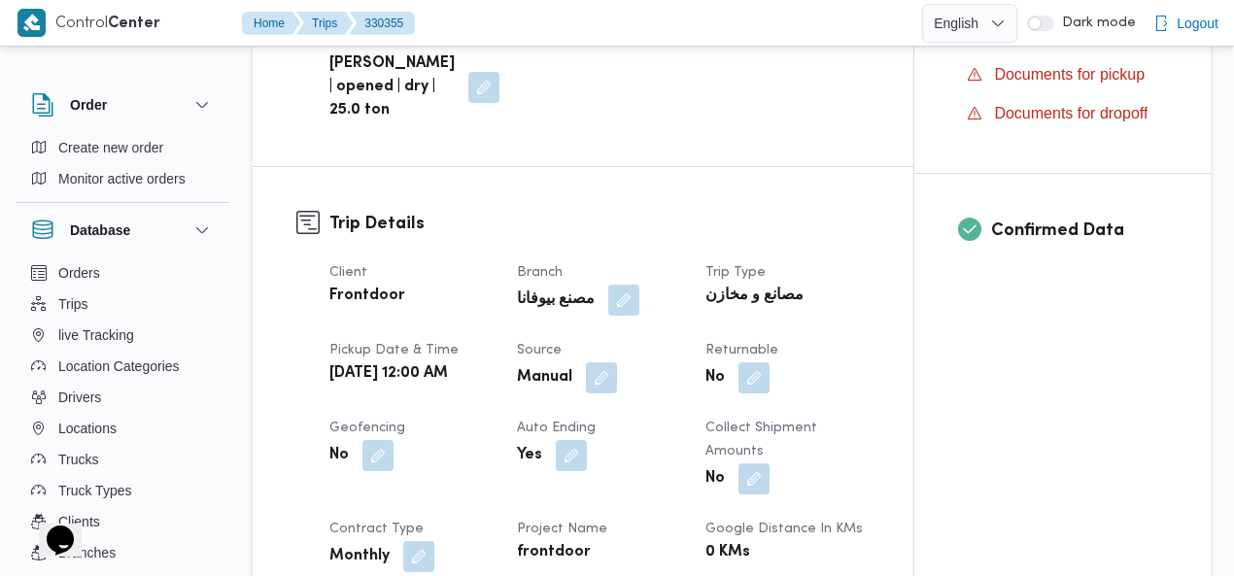
scroll to position [678, 0]
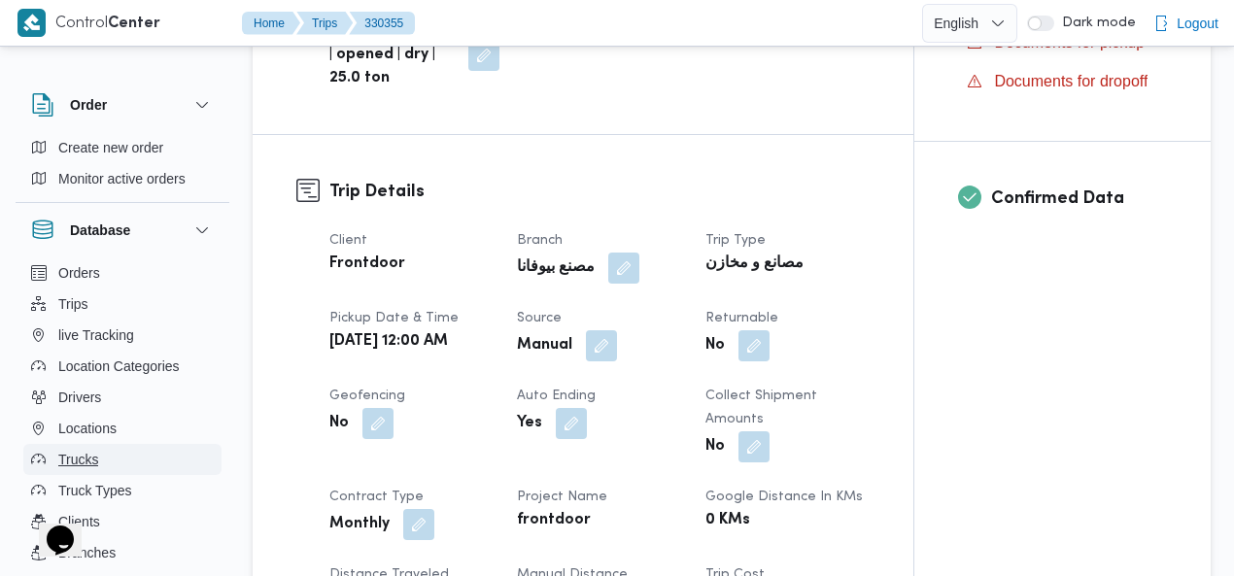
click at [97, 460] on button "Trucks" at bounding box center [122, 459] width 198 height 31
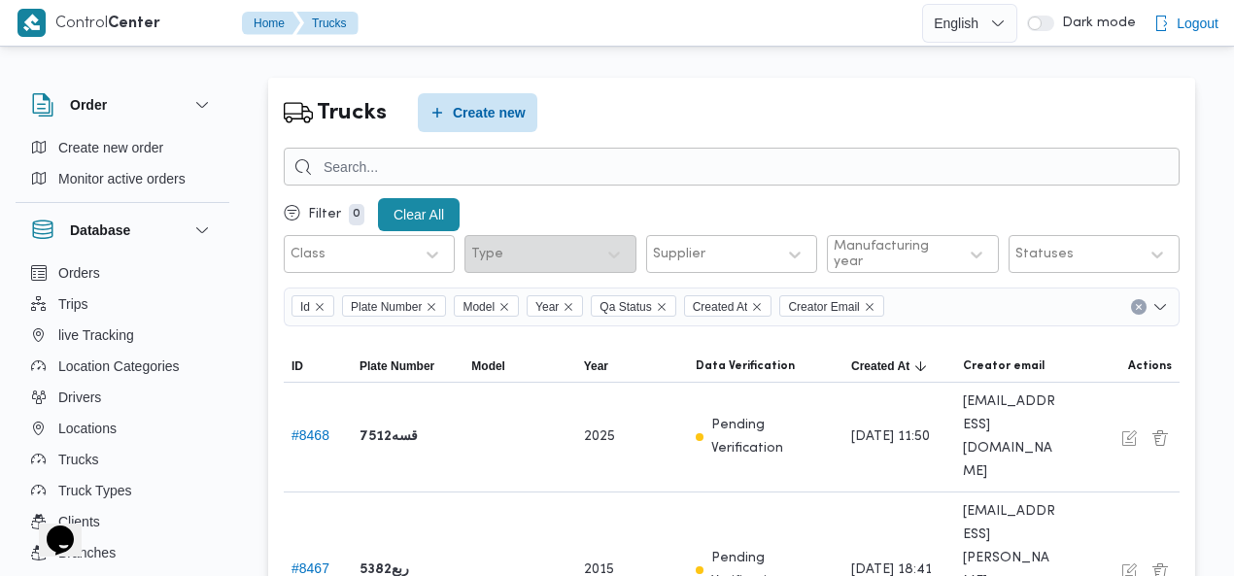
click at [300, 428] on button "# 8468" at bounding box center [311, 436] width 38 height 16
click at [1126, 426] on button "button" at bounding box center [1129, 437] width 23 height 23
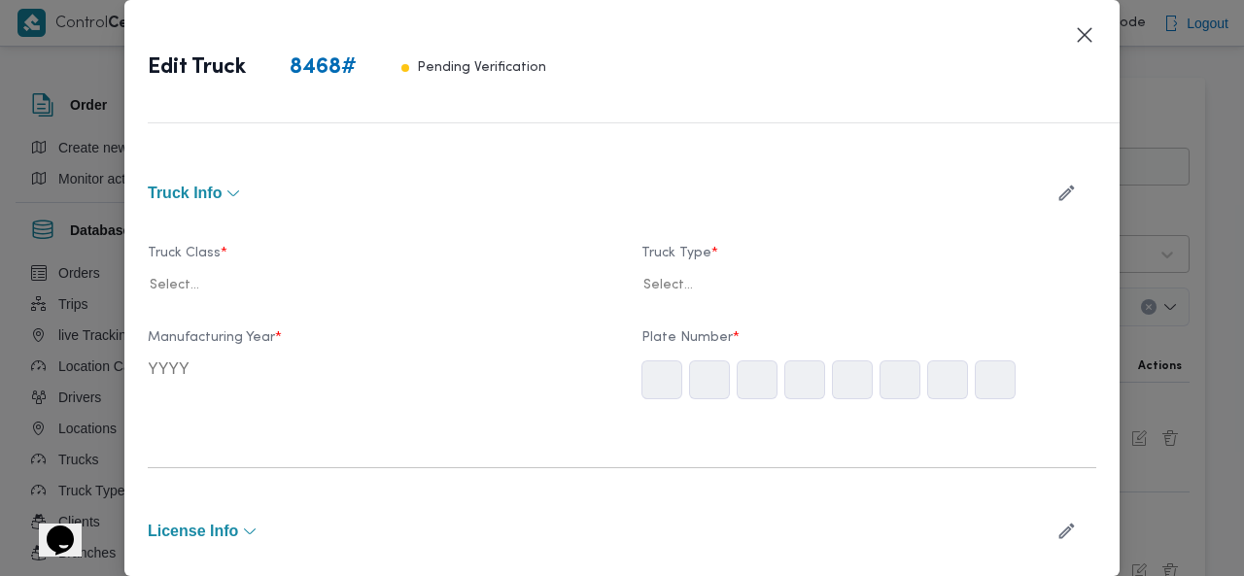
type input "2025"
type input "[DATE]"
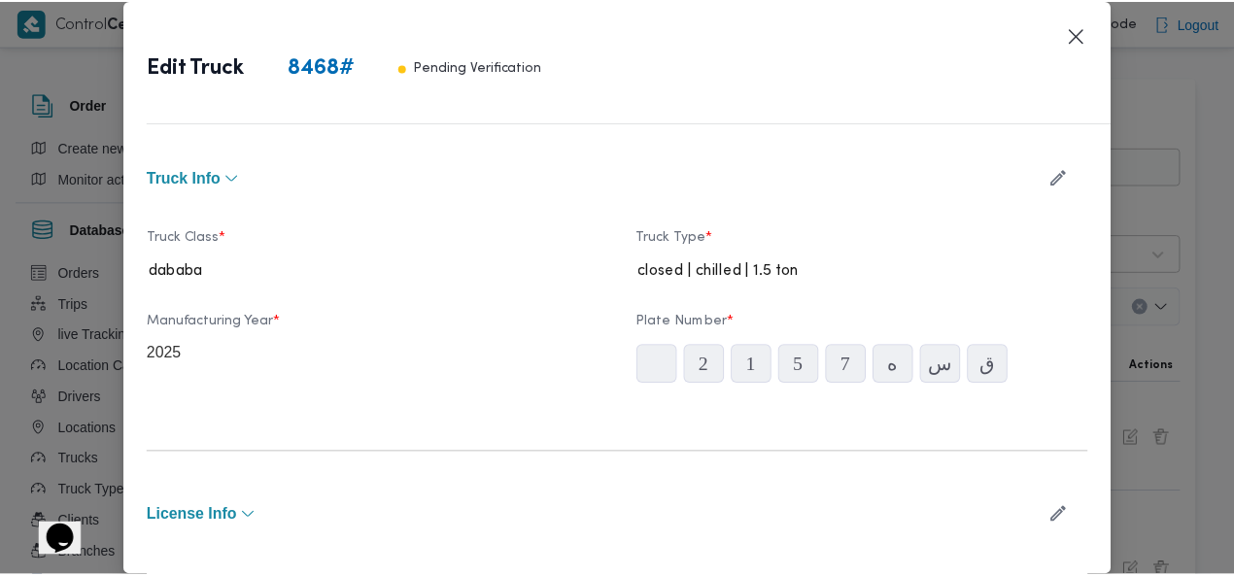
scroll to position [23, 0]
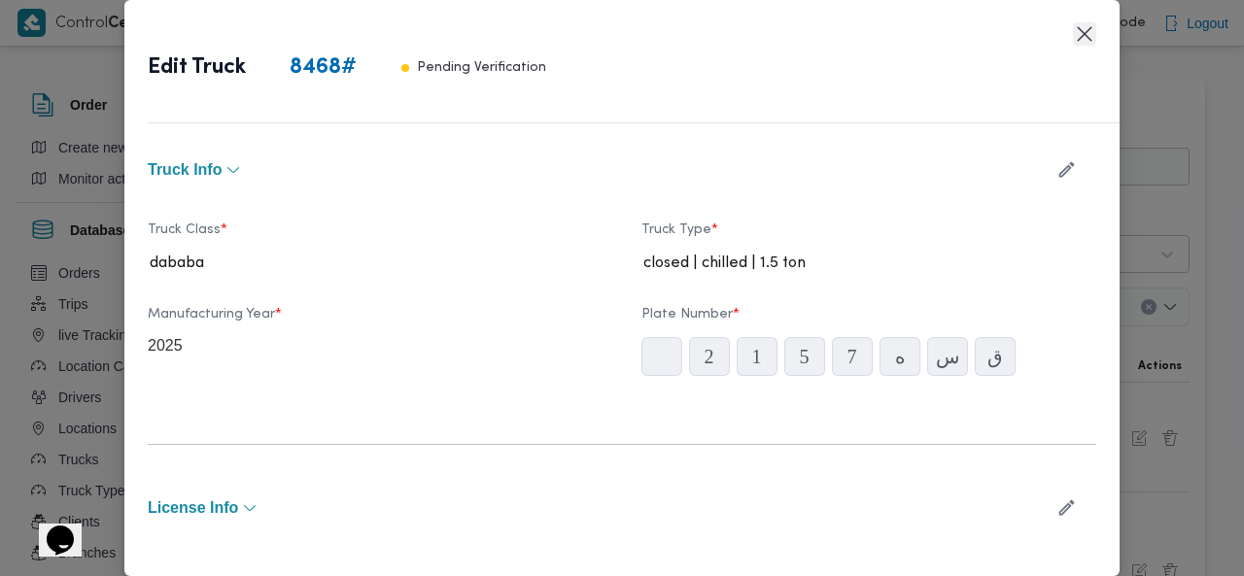
click at [1085, 34] on button "Closes this modal window" at bounding box center [1084, 33] width 23 height 23
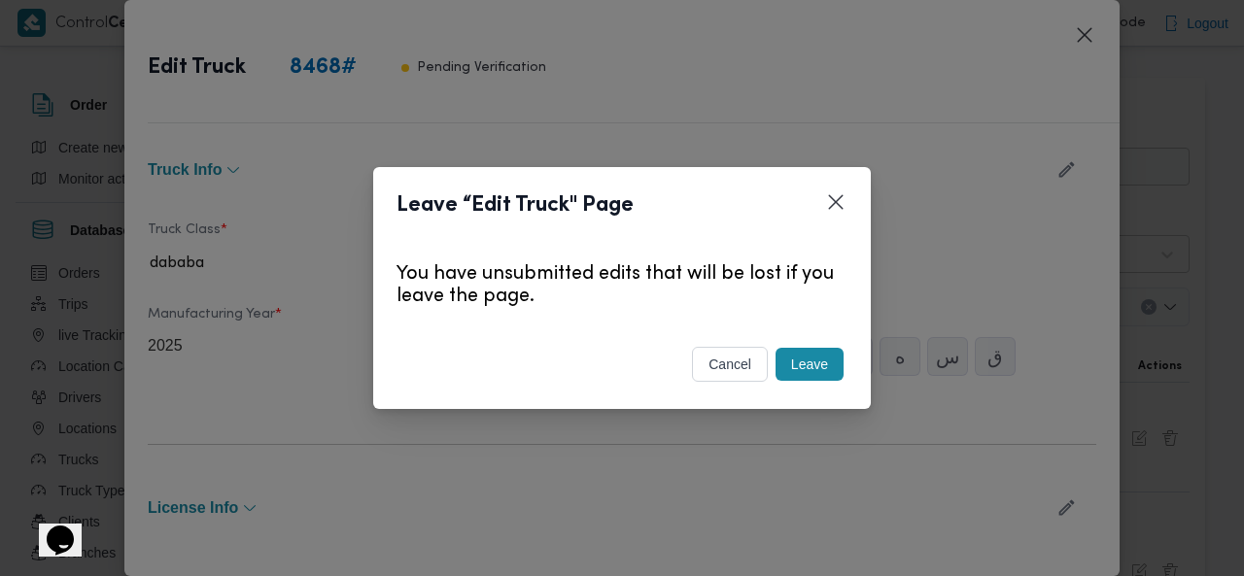
click at [804, 355] on button "Leave" at bounding box center [809, 364] width 68 height 33
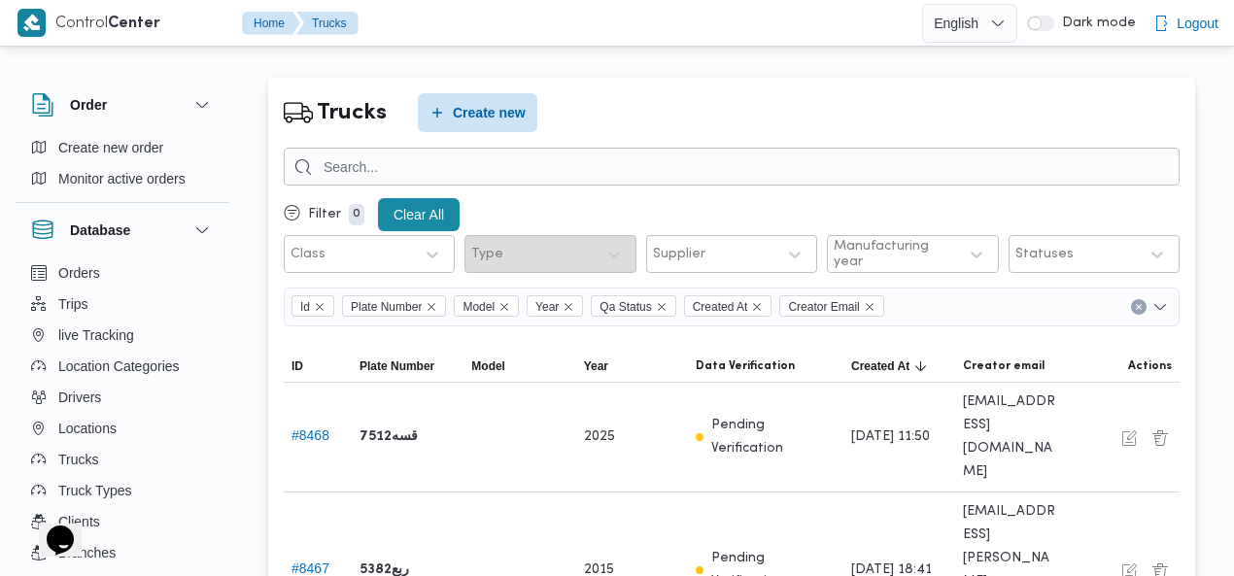
click at [678, 104] on div "Trucks Create new" at bounding box center [732, 112] width 896 height 39
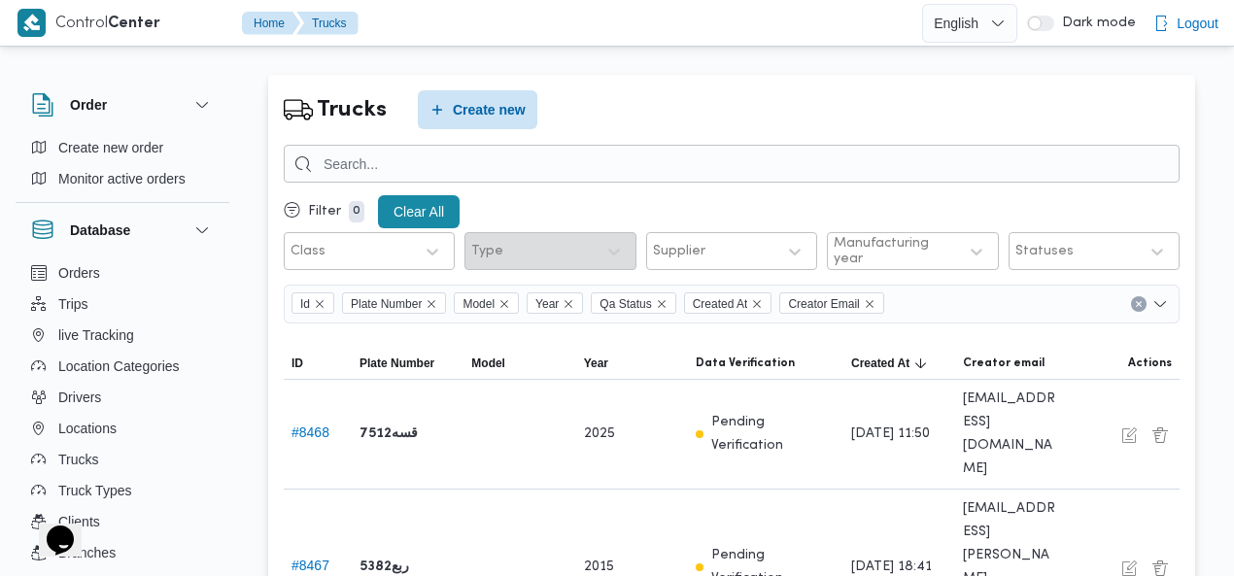
scroll to position [0, 0]
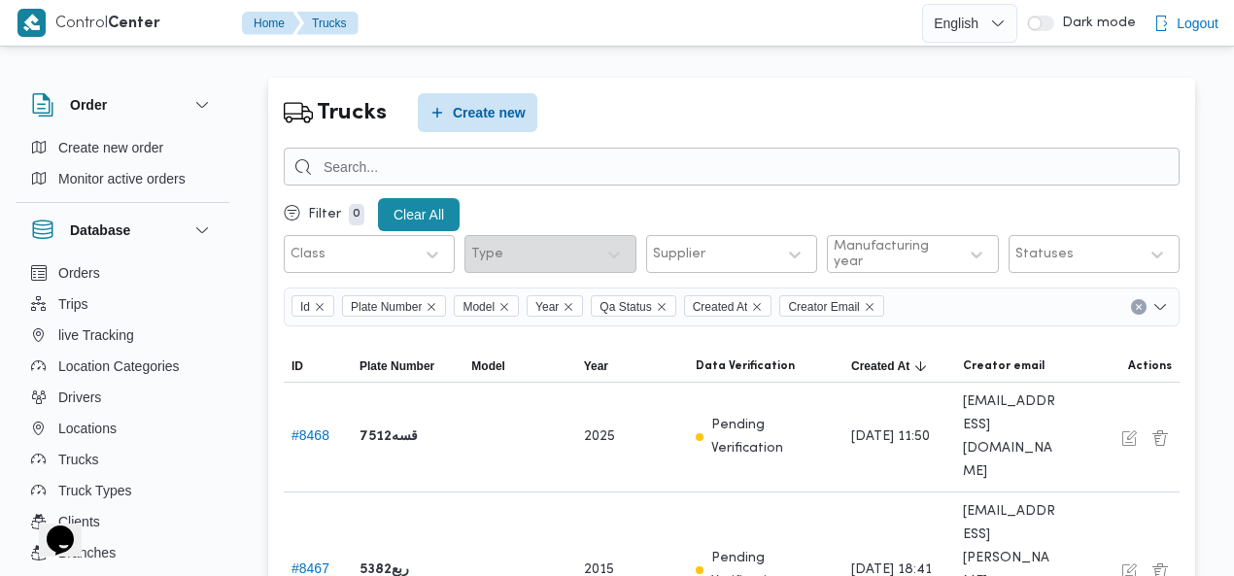
click at [809, 50] on div at bounding box center [617, 46] width 1234 height 31
click at [814, 96] on div "Trucks Create new" at bounding box center [732, 112] width 896 height 39
